Goal: Book appointment/travel/reservation

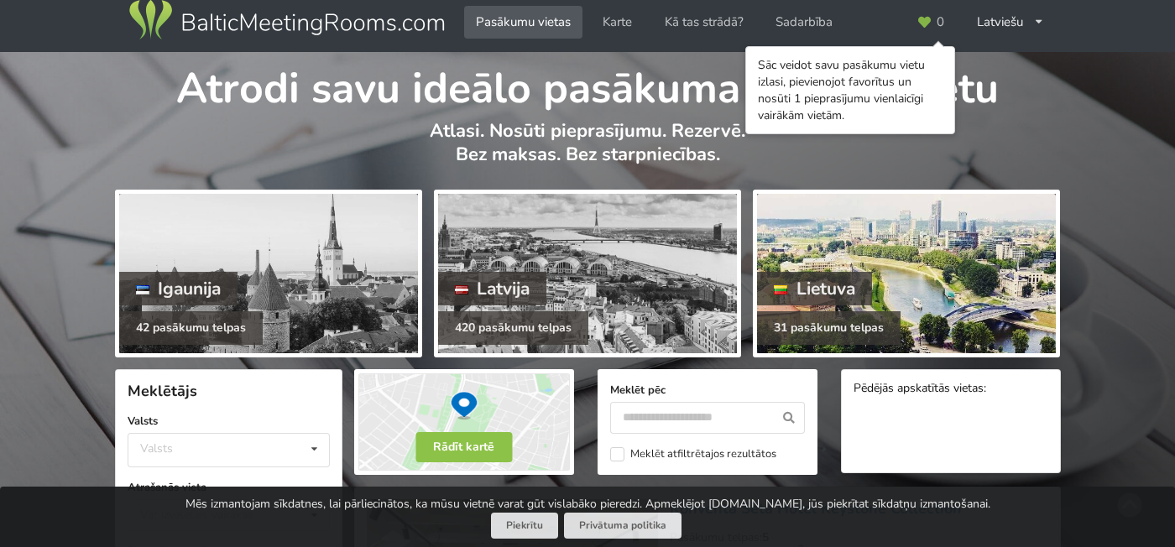
scroll to position [20, 0]
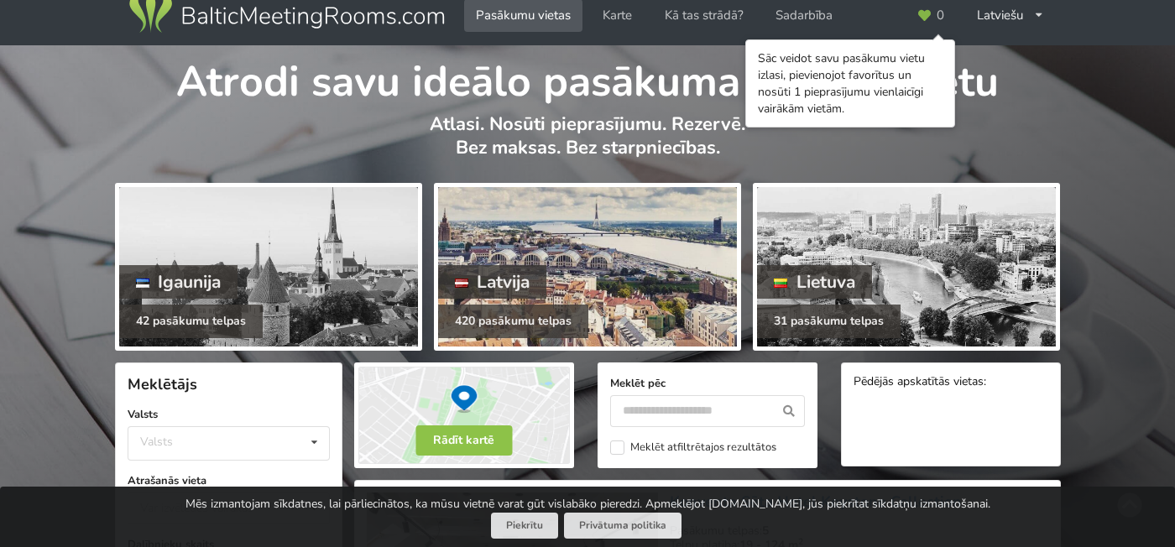
click at [665, 263] on div at bounding box center [587, 266] width 299 height 159
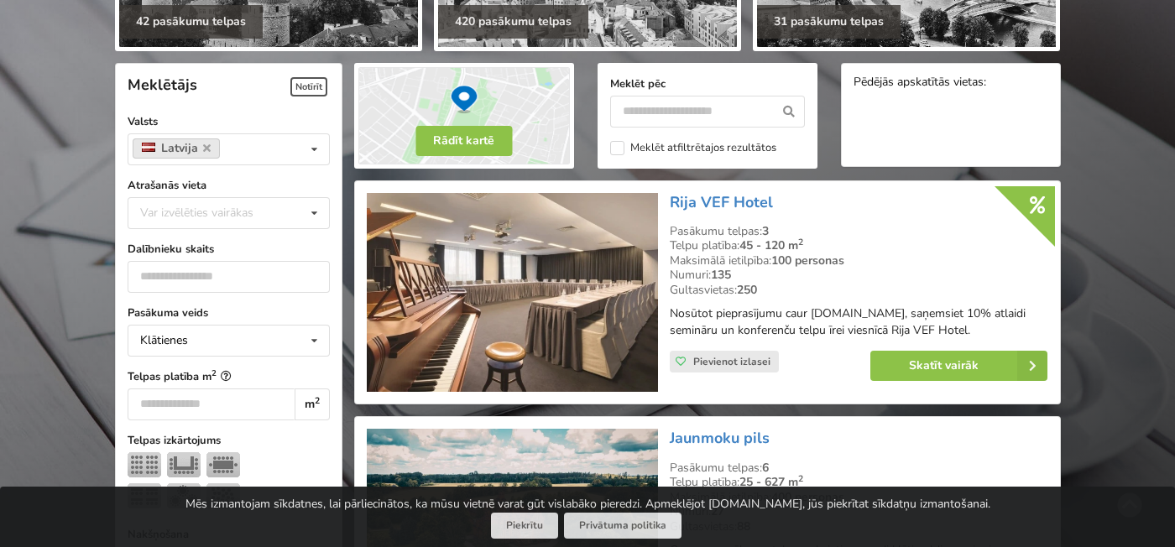
scroll to position [316, 0]
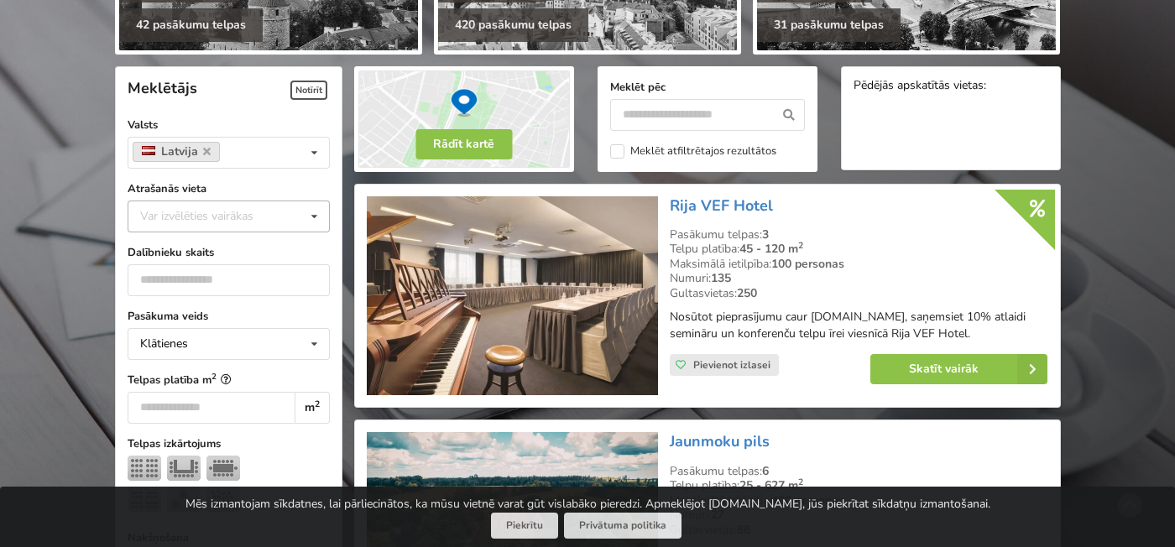
click at [246, 224] on div "Var izvēlēties vairākas" at bounding box center [213, 215] width 155 height 19
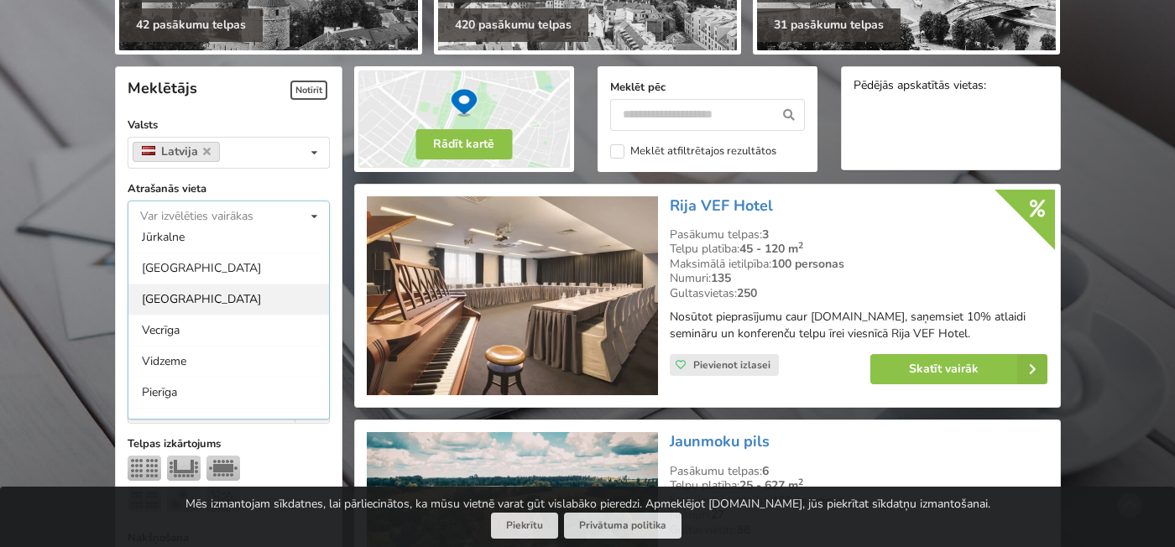
scroll to position [102, 0]
click at [203, 315] on div "[GEOGRAPHIC_DATA]" at bounding box center [228, 300] width 201 height 31
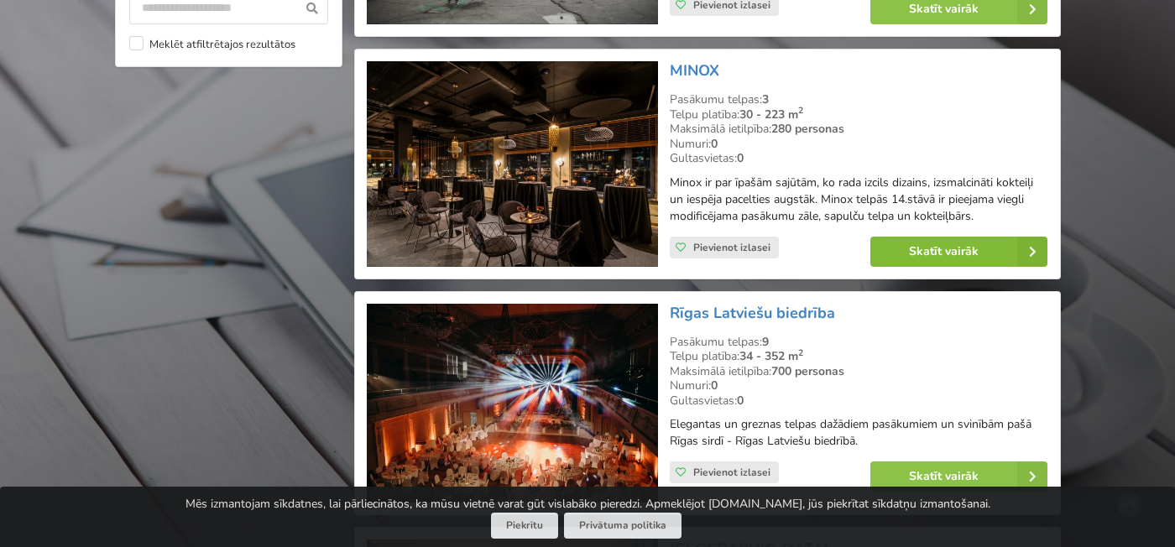
scroll to position [1705, 0]
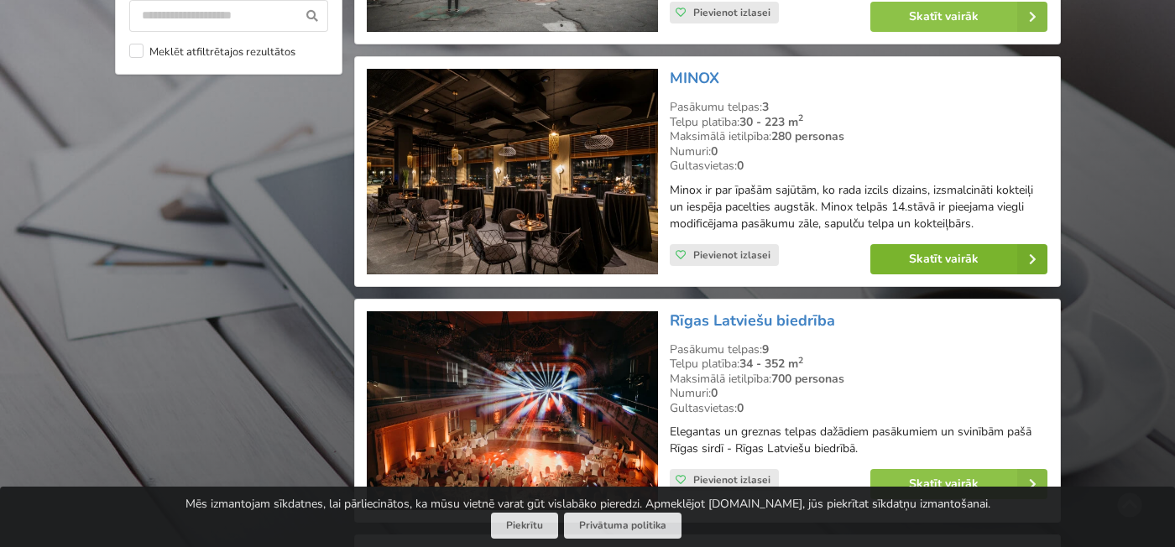
click at [947, 264] on link "Skatīt vairāk" at bounding box center [958, 259] width 177 height 30
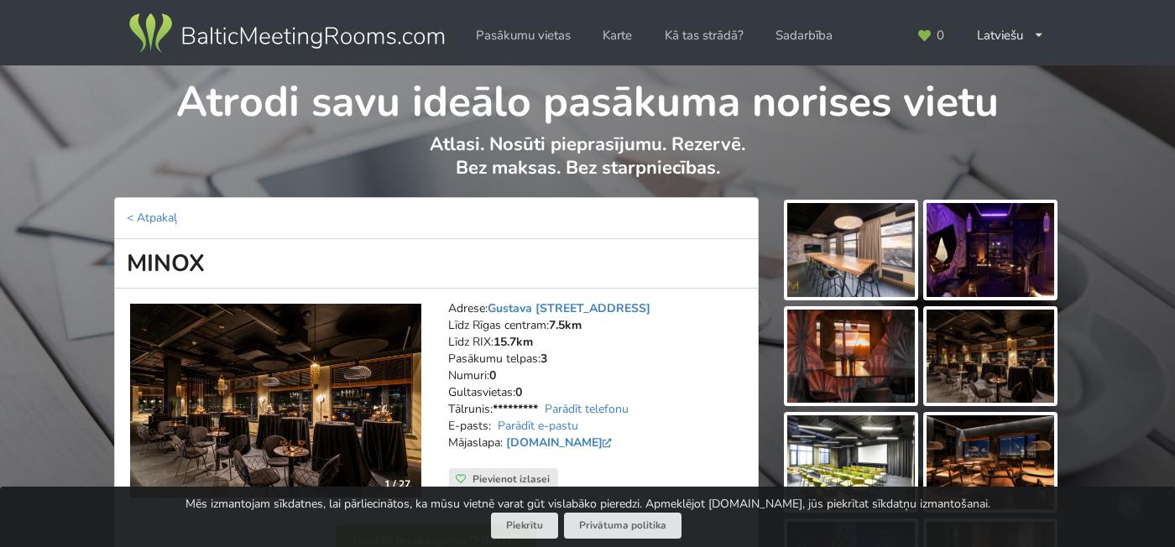
click at [890, 248] on img at bounding box center [851, 250] width 128 height 94
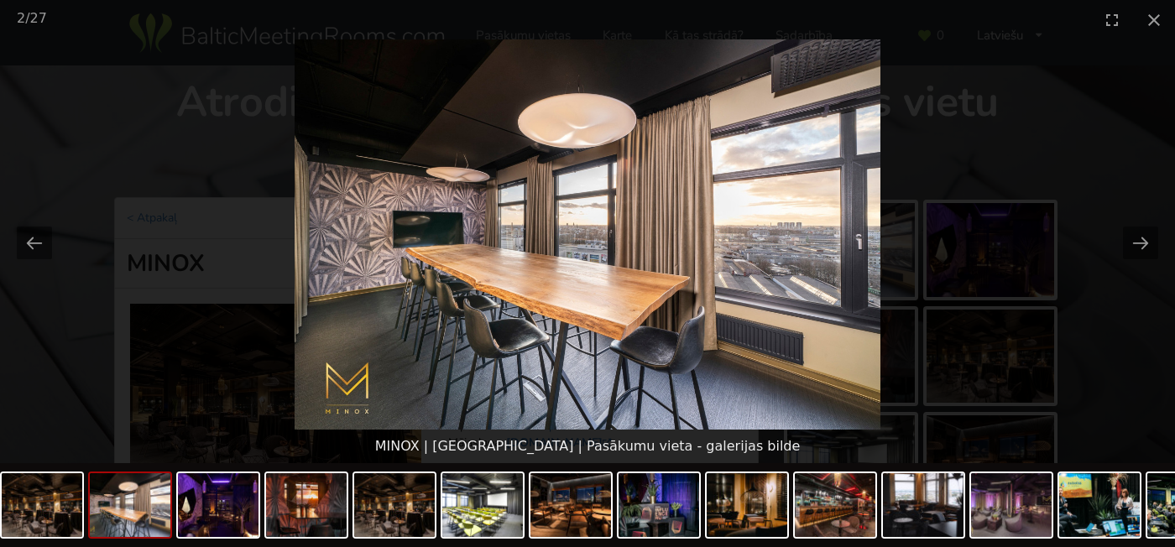
click at [1116, 232] on picture at bounding box center [587, 234] width 1175 height 390
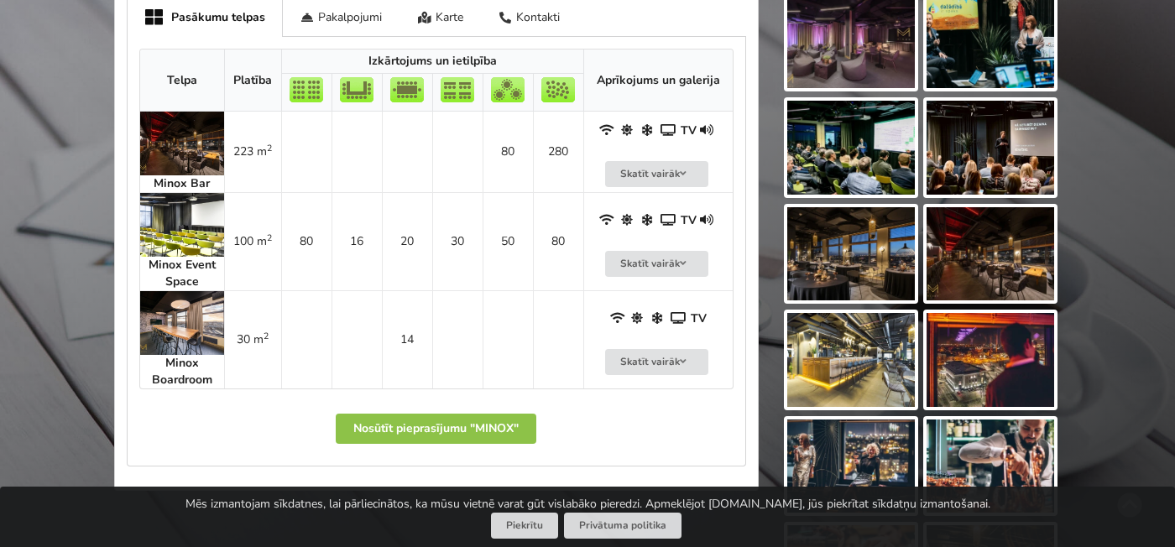
scroll to position [744, 0]
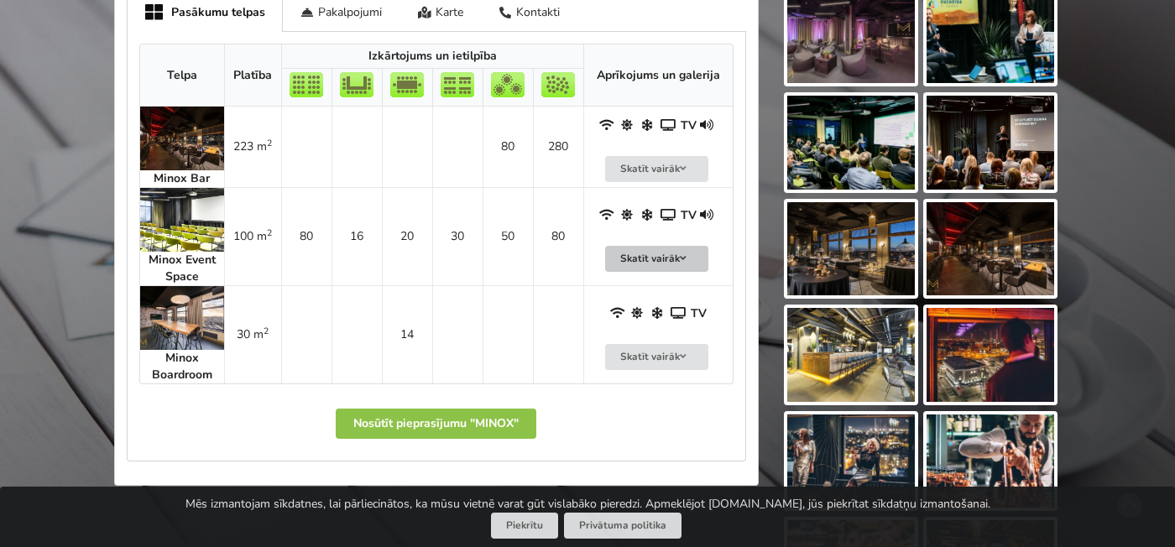
click at [648, 258] on button "Skatīt vairāk" at bounding box center [657, 259] width 104 height 26
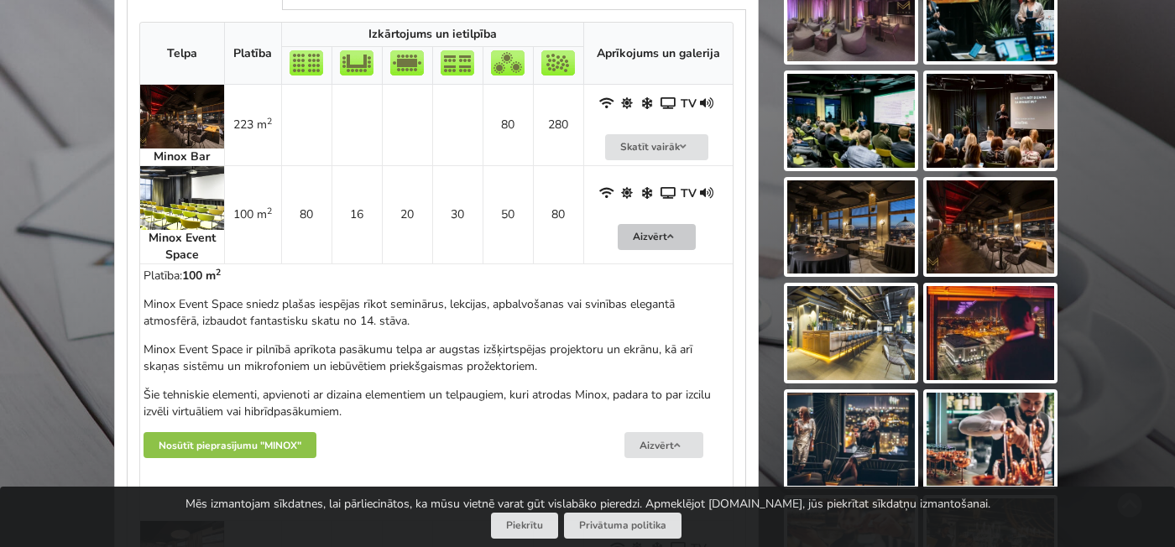
scroll to position [769, 0]
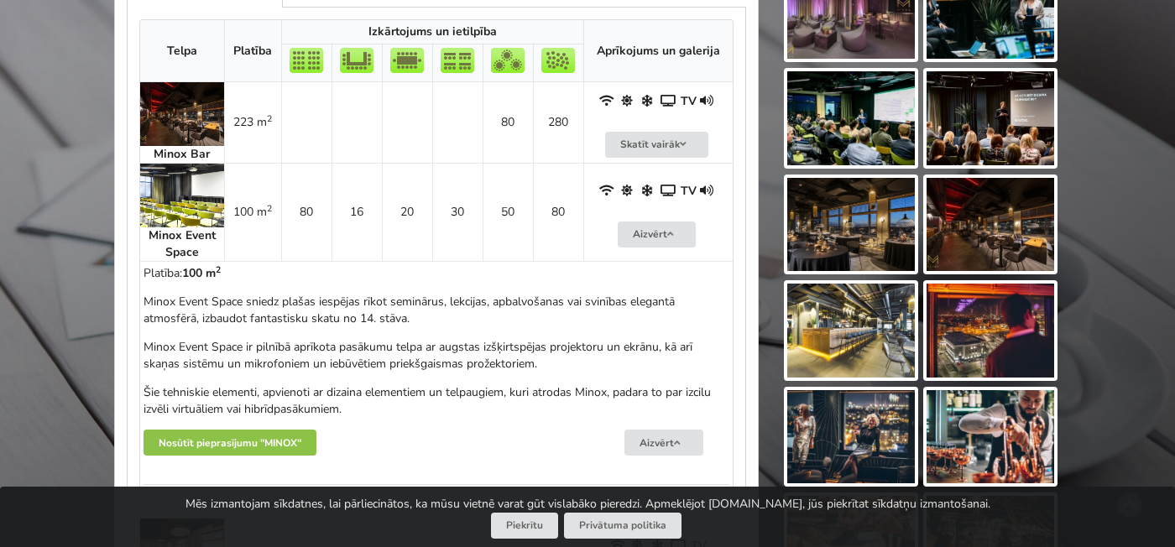
click at [182, 213] on img at bounding box center [182, 196] width 84 height 64
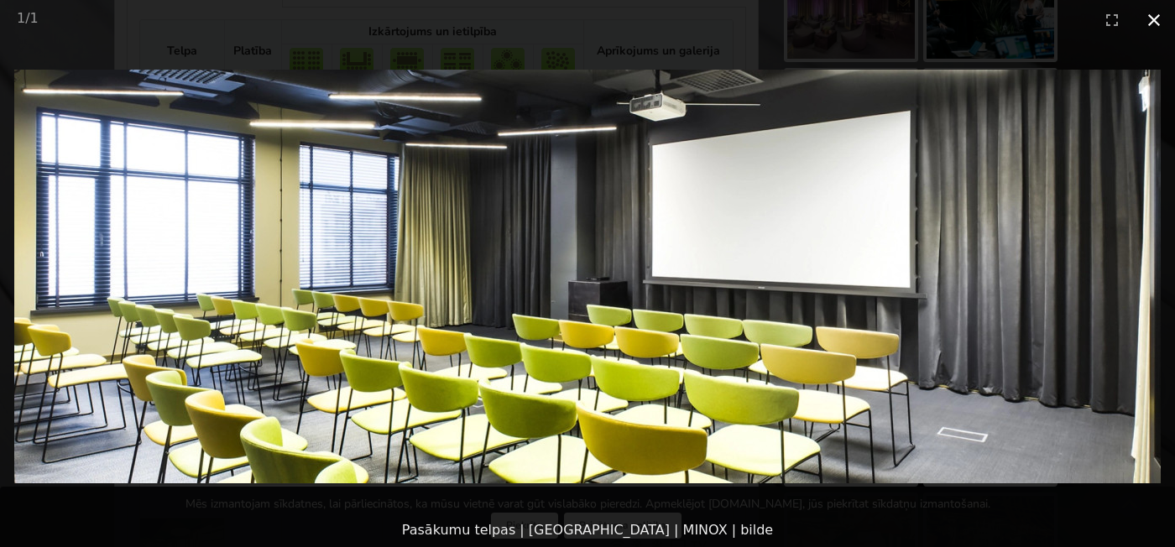
click at [1148, 20] on button "Close gallery" at bounding box center [1154, 19] width 42 height 39
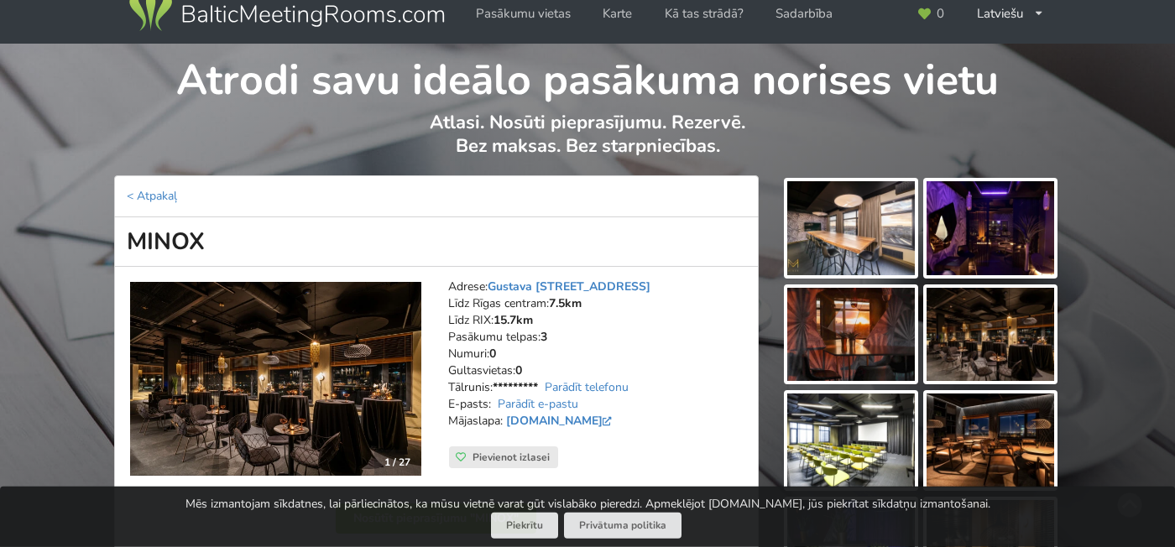
scroll to position [25, 0]
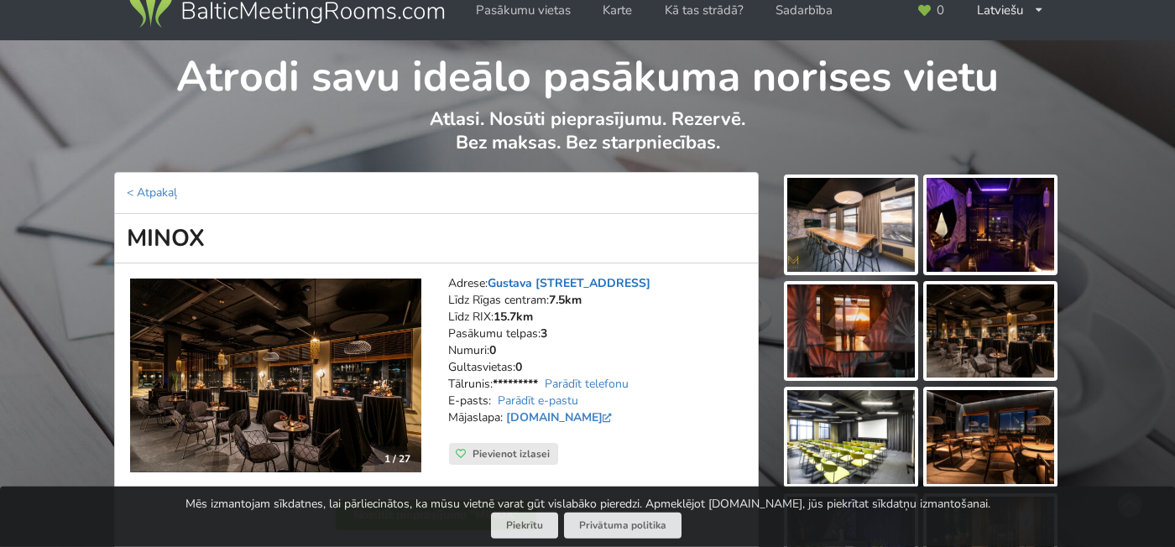
click at [584, 284] on link "Gustava Zemgala gatve 74, Rīga" at bounding box center [569, 283] width 163 height 16
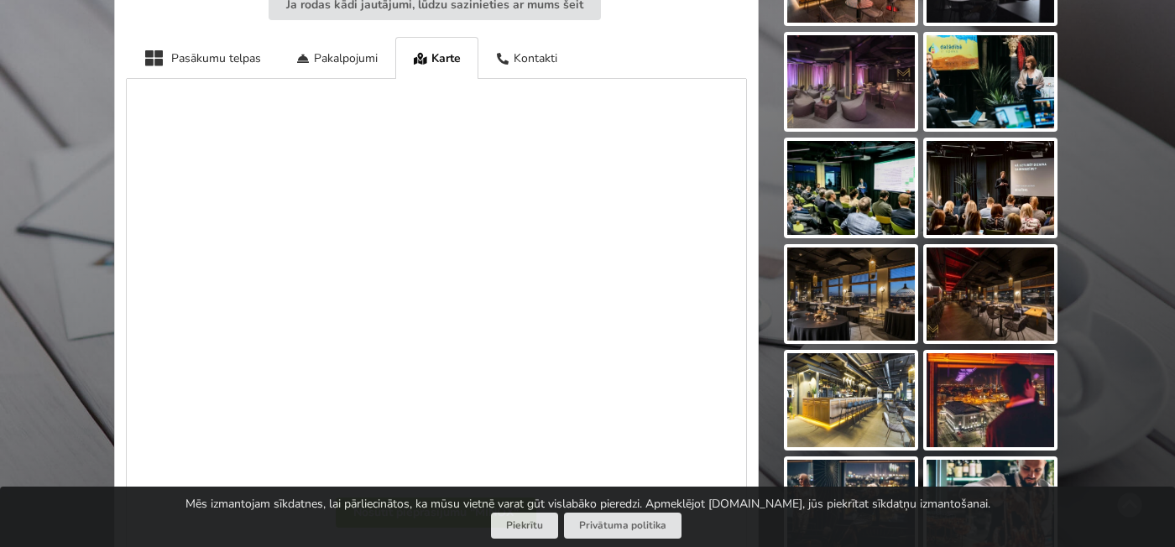
scroll to position [735, 0]
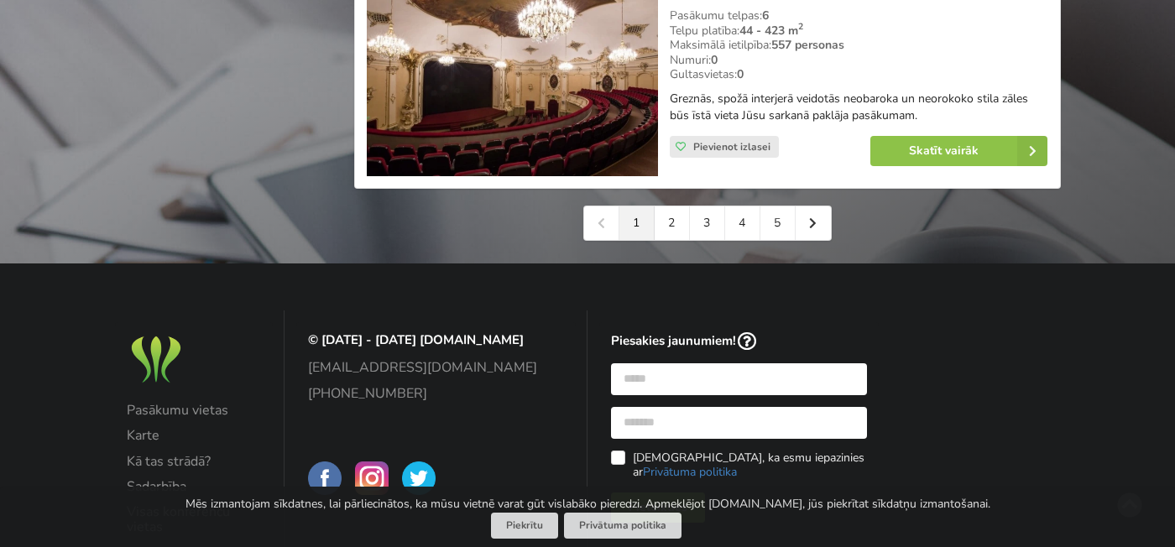
scroll to position [4026, 0]
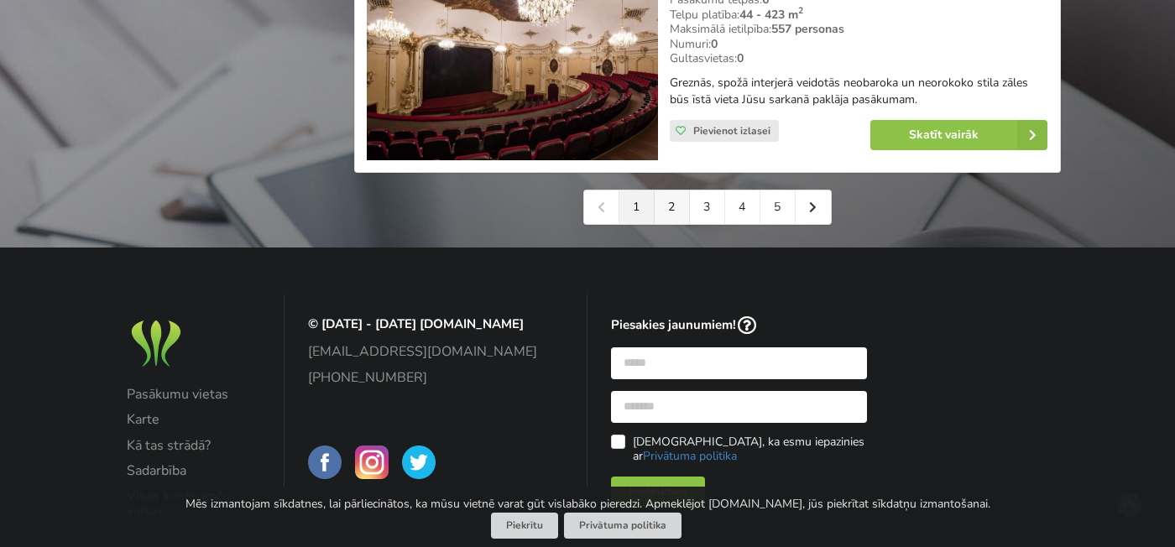
click at [676, 198] on link "2" at bounding box center [672, 207] width 35 height 34
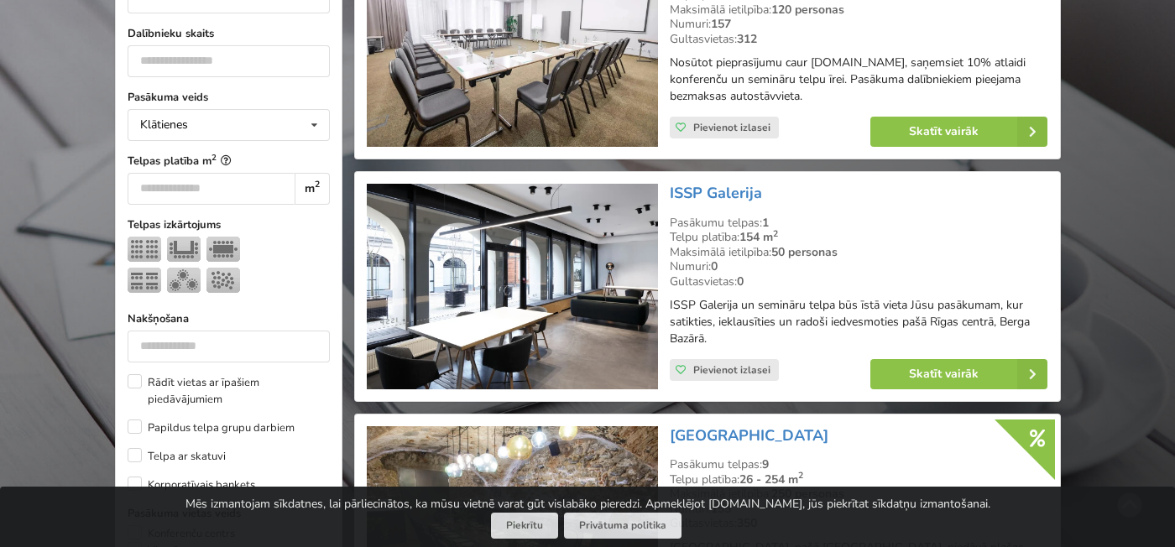
scroll to position [577, 0]
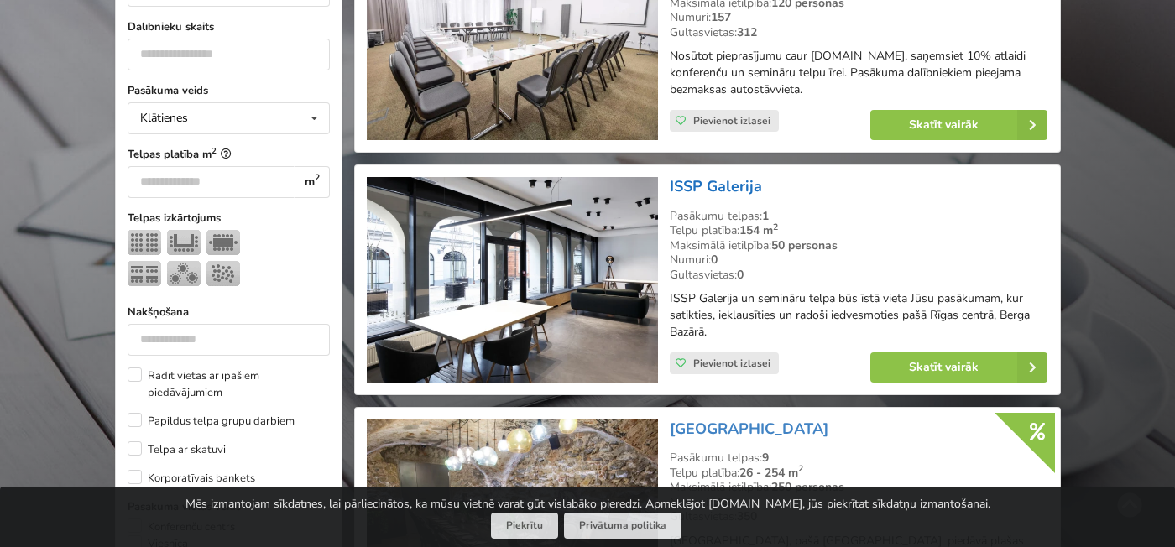
click at [702, 186] on link "ISSP Galerija" at bounding box center [716, 186] width 92 height 20
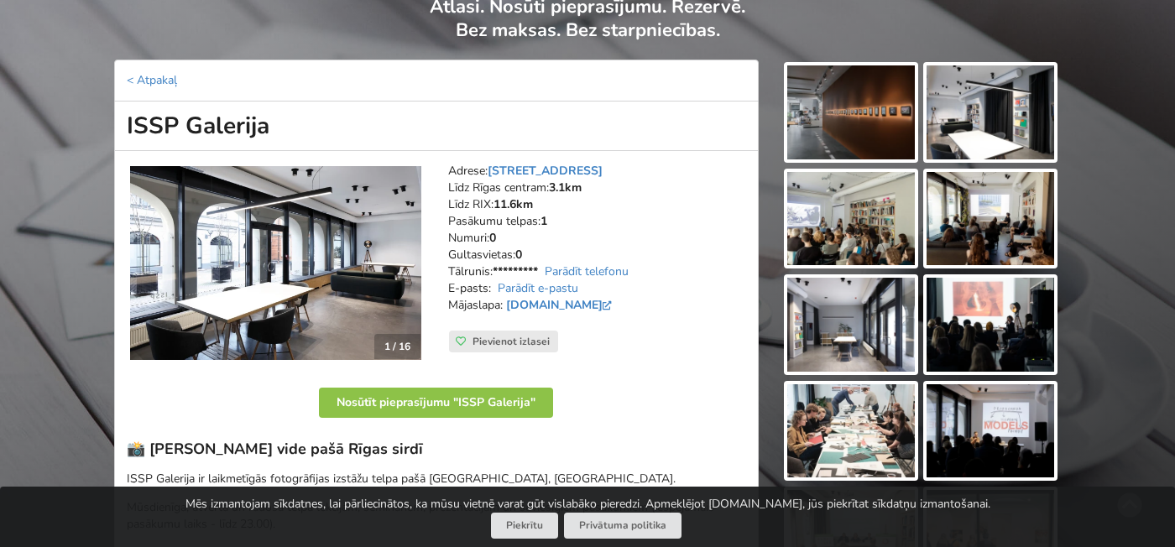
scroll to position [137, 0]
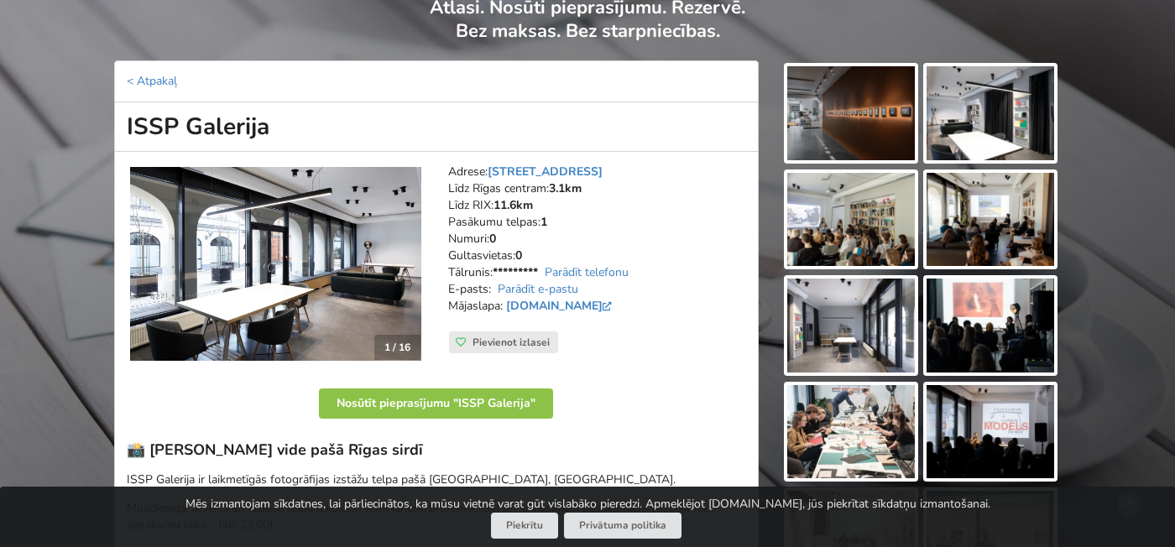
click at [994, 102] on img at bounding box center [990, 113] width 128 height 94
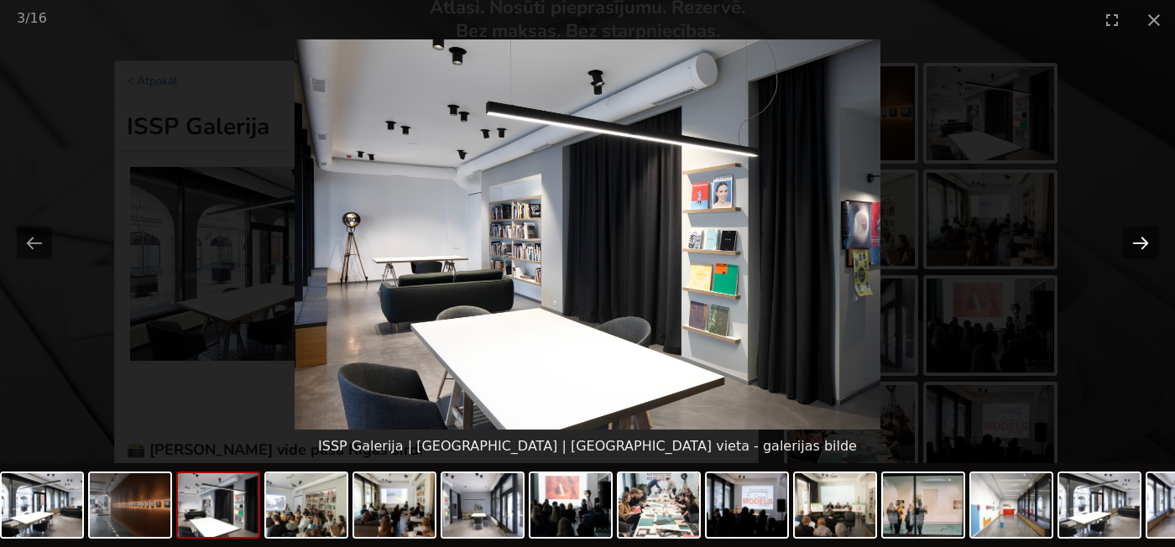
click at [1144, 241] on button "Next slide" at bounding box center [1140, 243] width 35 height 33
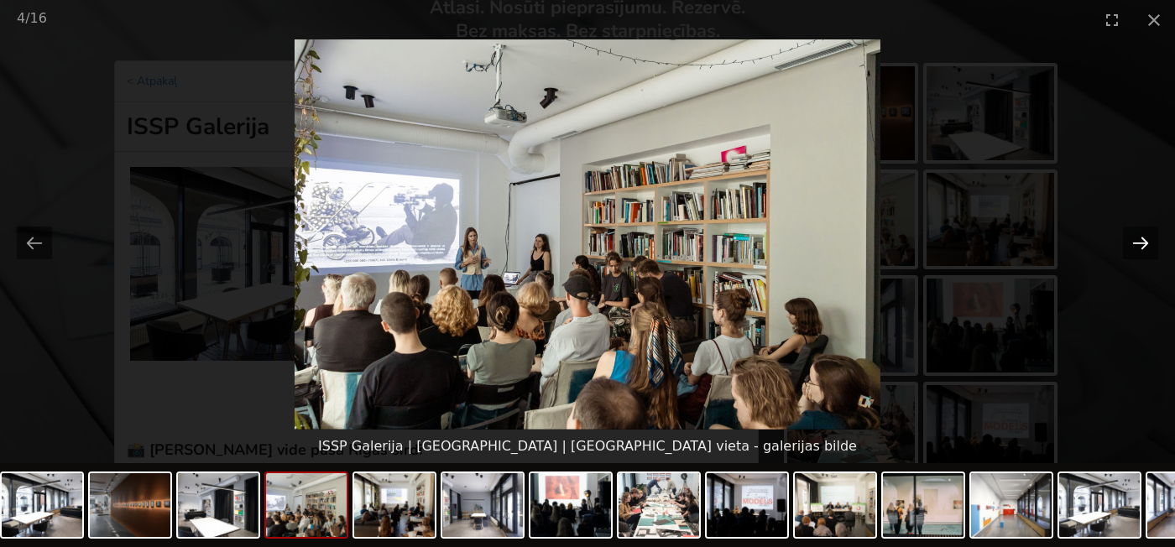
click at [1144, 241] on button "Next slide" at bounding box center [1140, 243] width 35 height 33
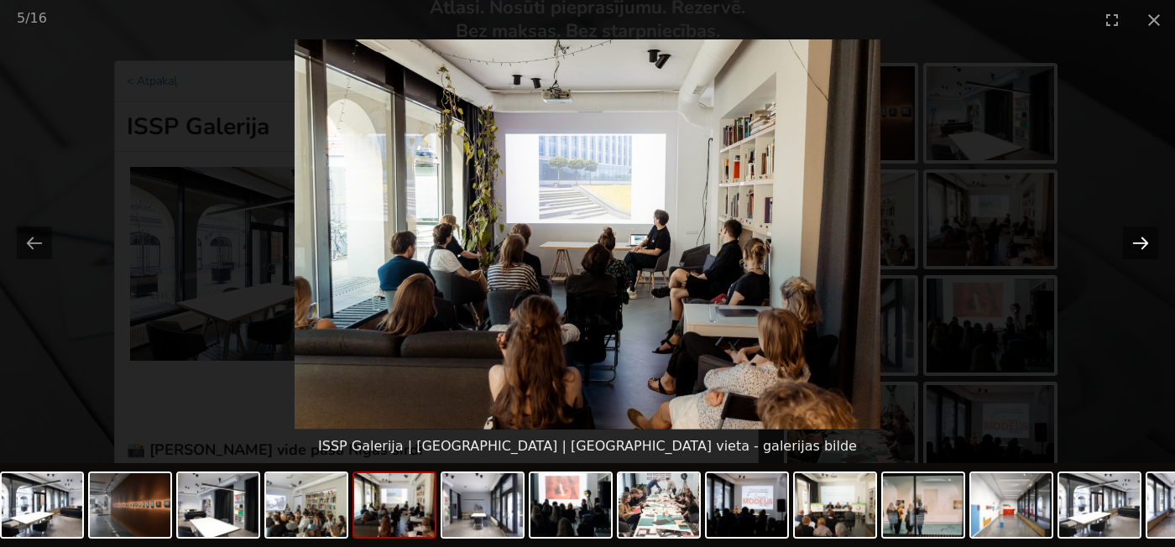
click at [1144, 241] on button "Next slide" at bounding box center [1140, 243] width 35 height 33
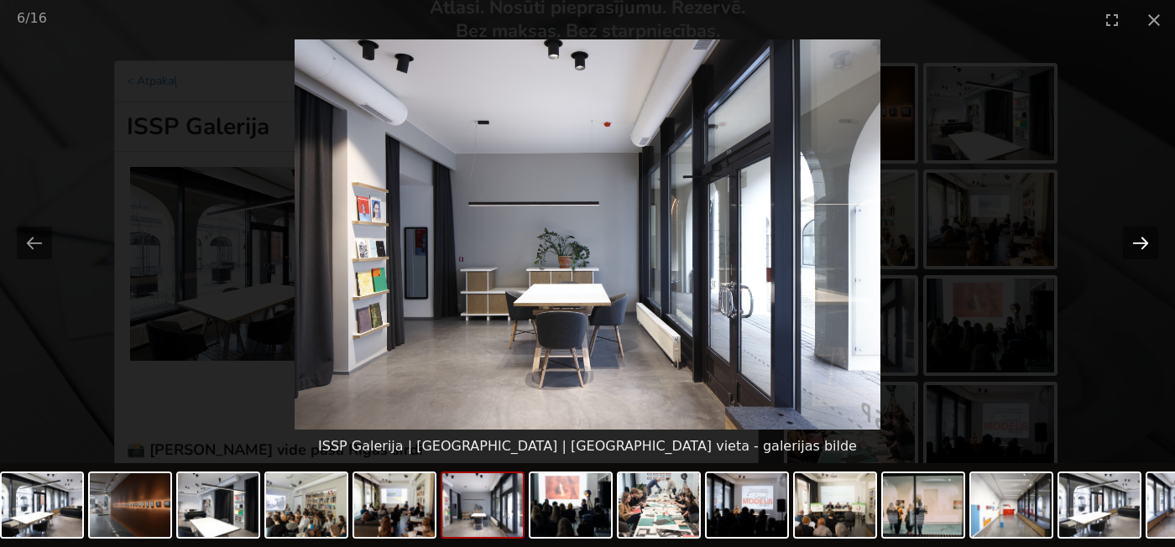
click at [1144, 241] on button "Next slide" at bounding box center [1140, 243] width 35 height 33
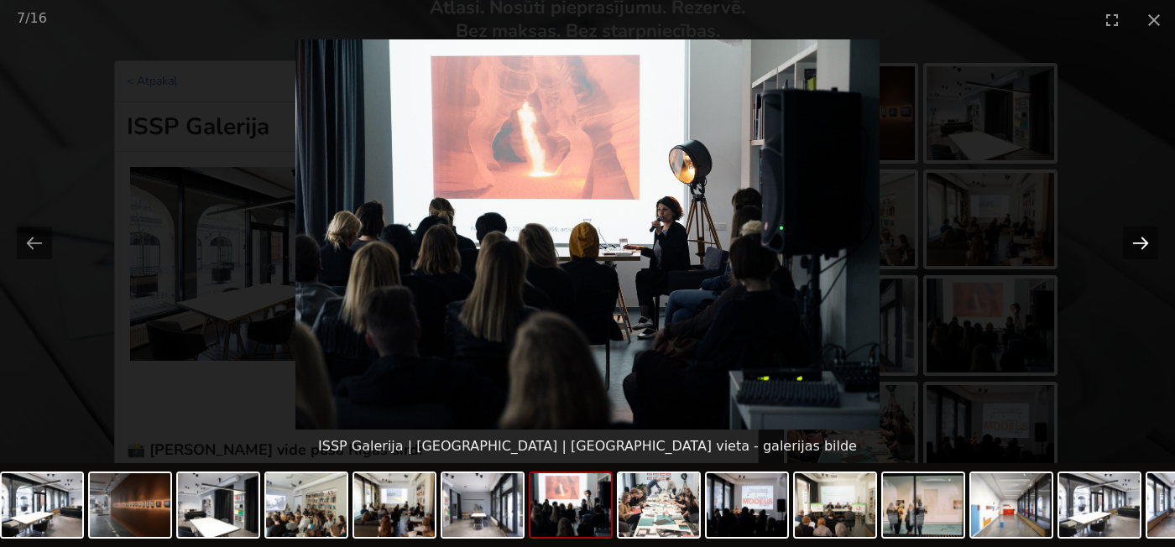
click at [1144, 241] on button "Next slide" at bounding box center [1140, 243] width 35 height 33
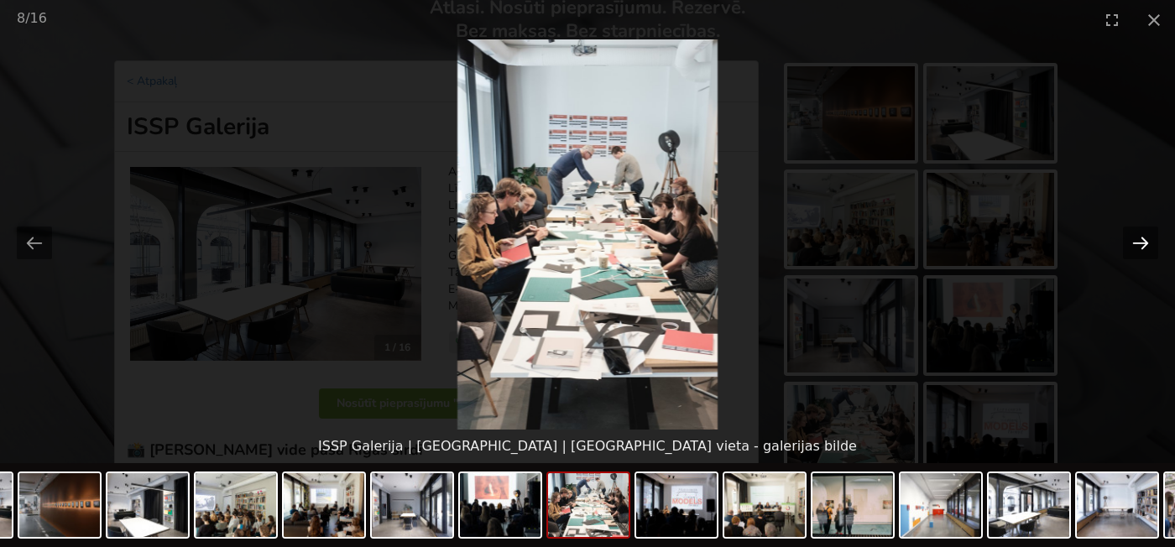
click at [1144, 241] on button "Next slide" at bounding box center [1140, 243] width 35 height 33
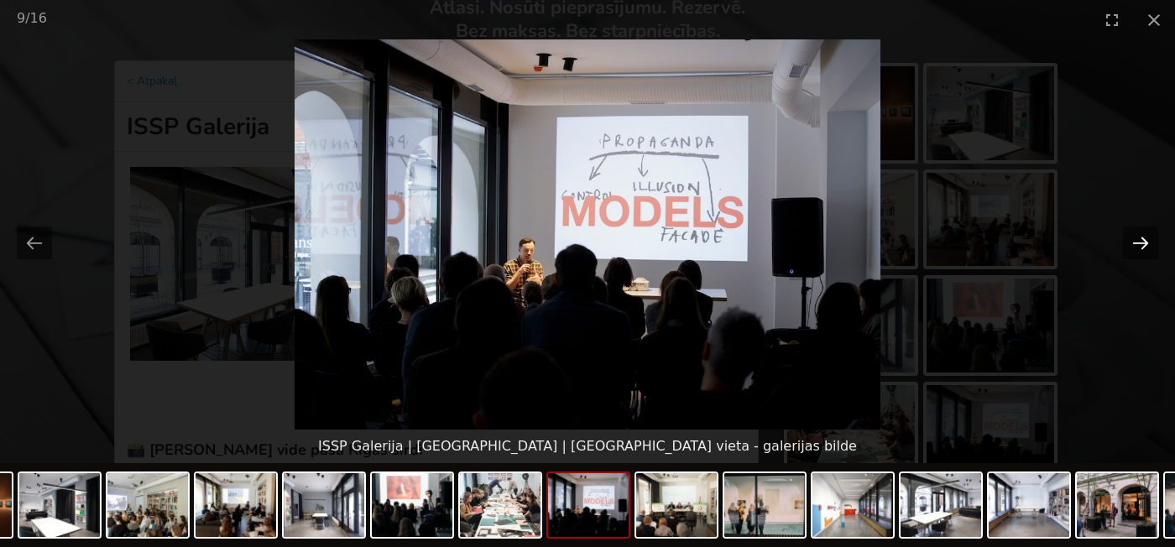
click at [1144, 241] on button "Next slide" at bounding box center [1140, 243] width 35 height 33
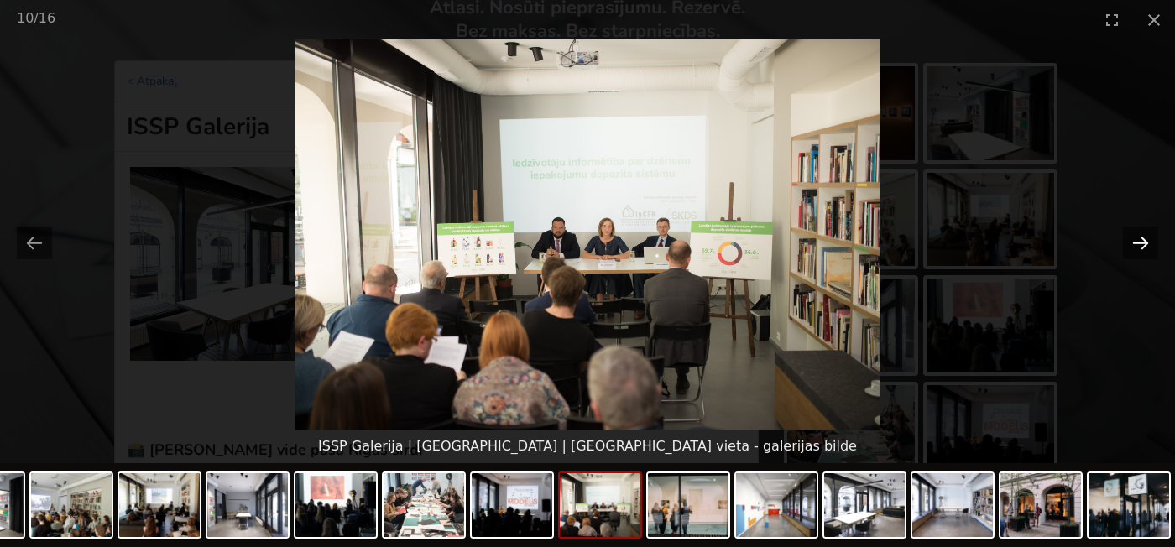
click at [1144, 241] on button "Next slide" at bounding box center [1140, 243] width 35 height 33
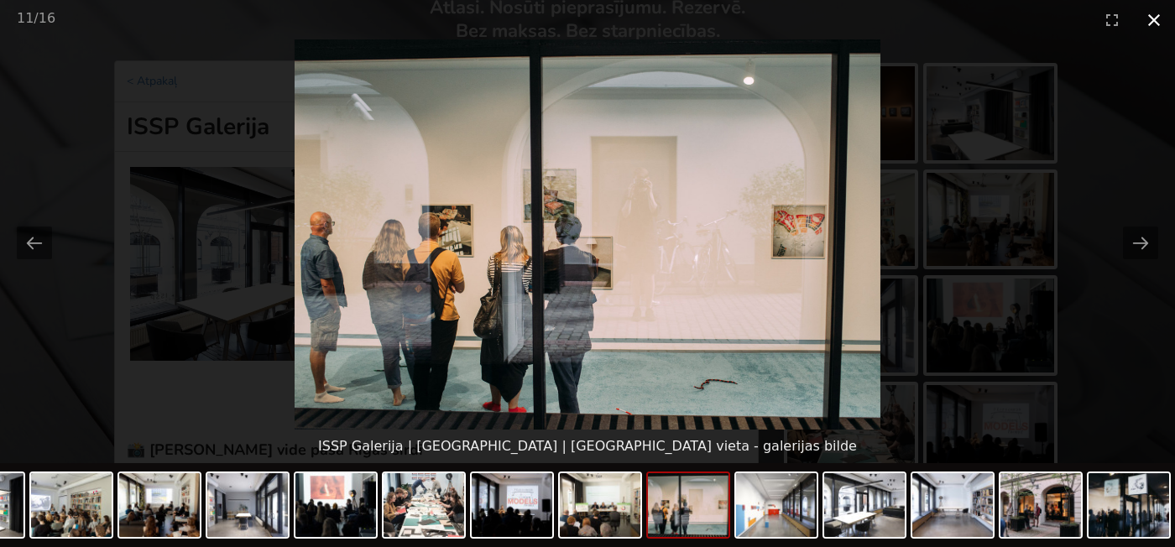
click at [1156, 25] on button "Close gallery" at bounding box center [1154, 19] width 42 height 39
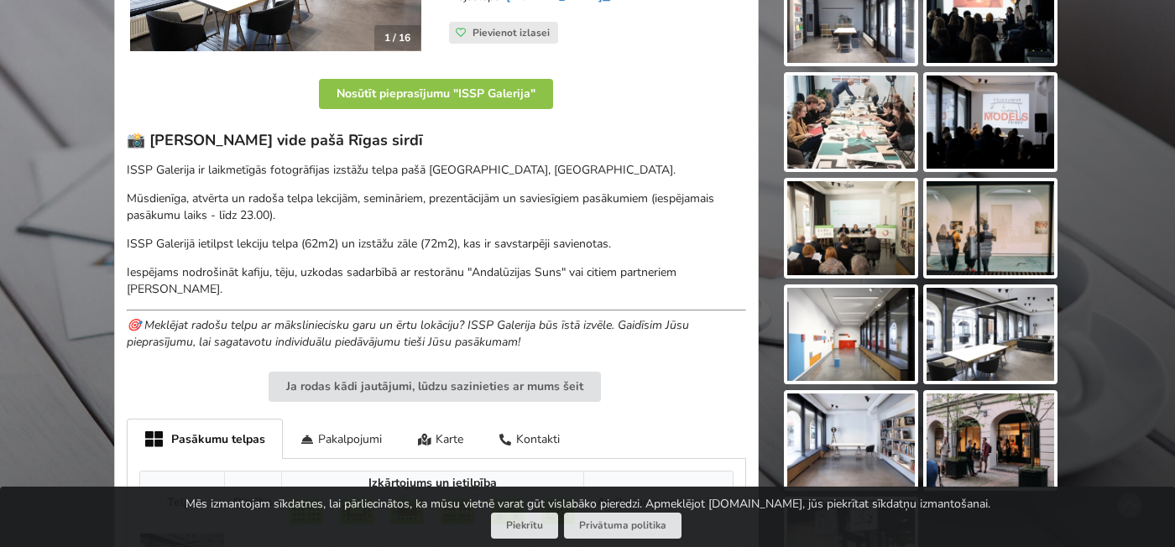
scroll to position [442, 0]
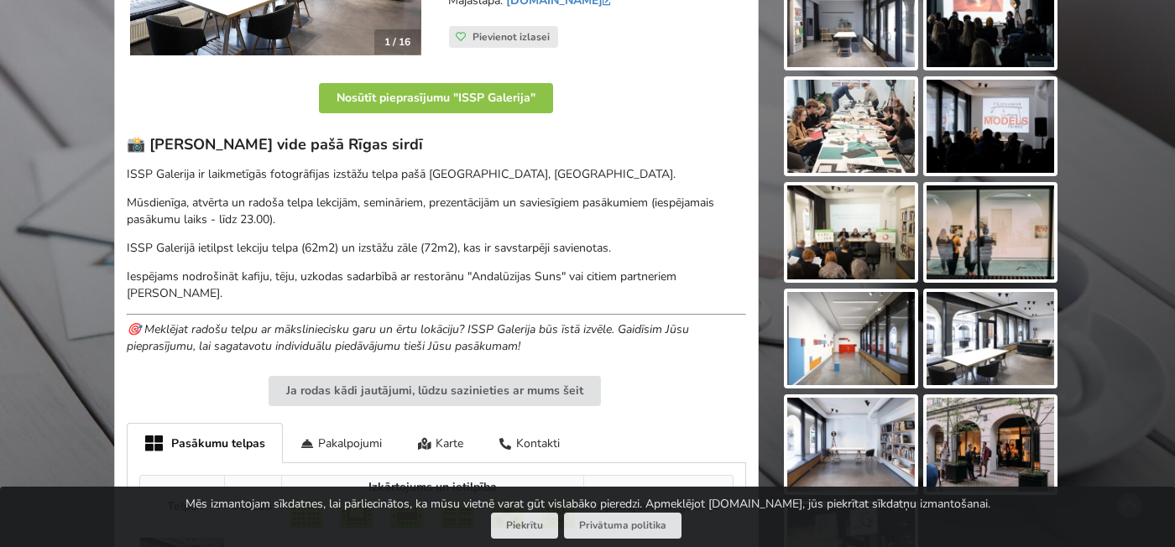
click at [885, 138] on img at bounding box center [851, 127] width 128 height 94
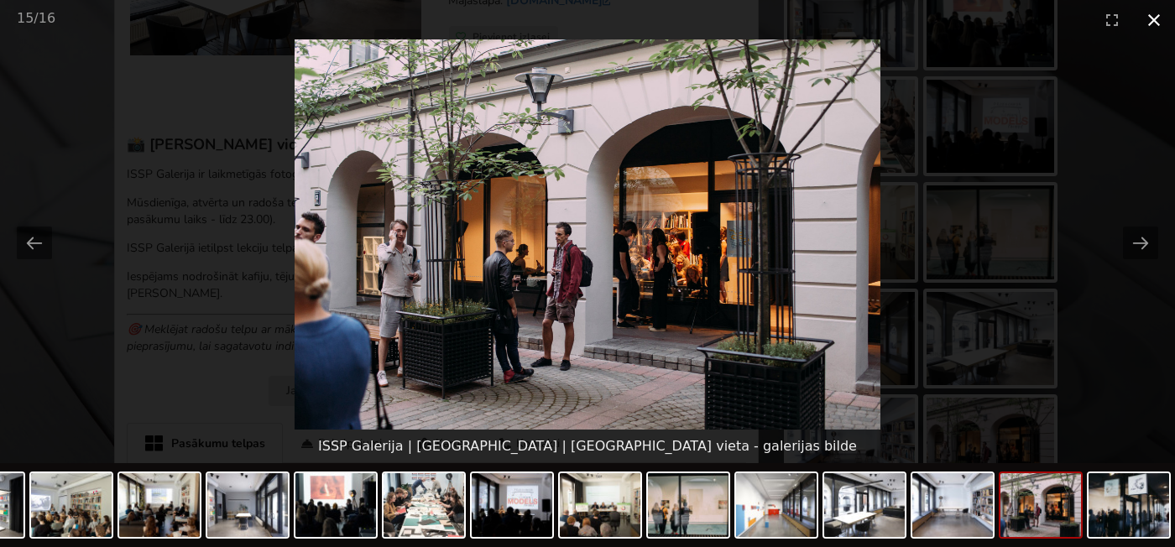
click at [1150, 19] on button "Close gallery" at bounding box center [1154, 19] width 42 height 39
